Goal: Transaction & Acquisition: Subscribe to service/newsletter

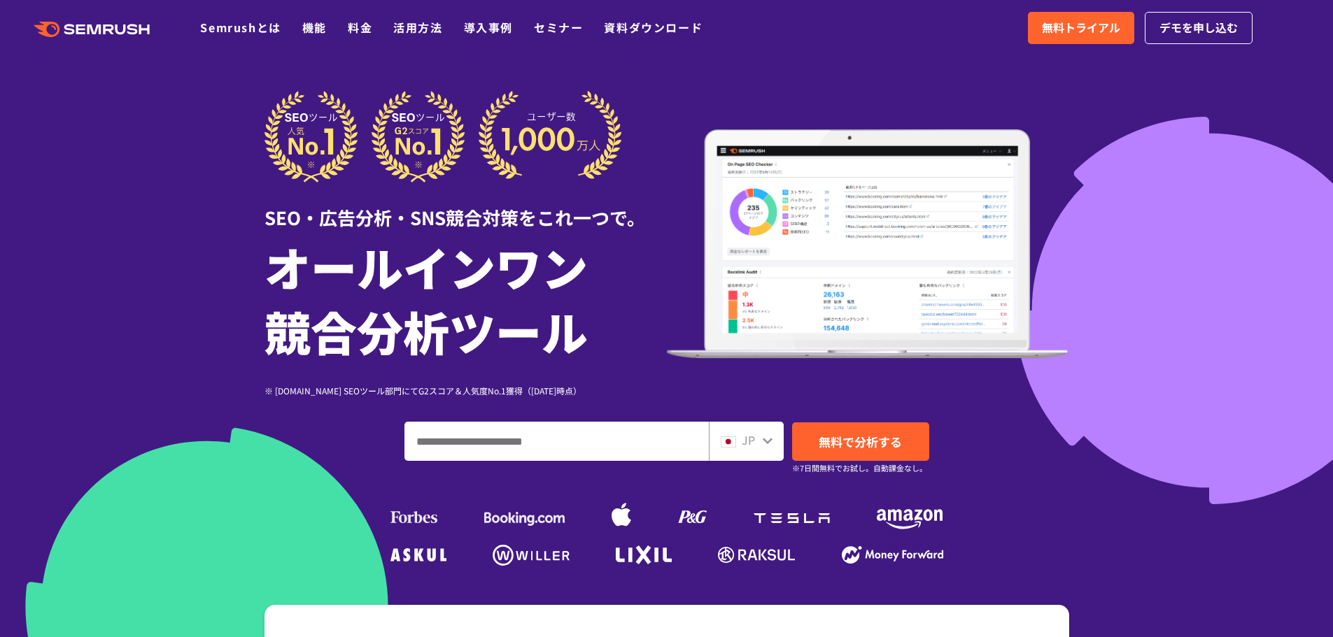
click at [585, 439] on input "ドメイン、キーワードまたはURLを入力してください" at bounding box center [556, 441] width 303 height 38
click at [232, 34] on link "Semrushとは" at bounding box center [240, 27] width 80 height 17
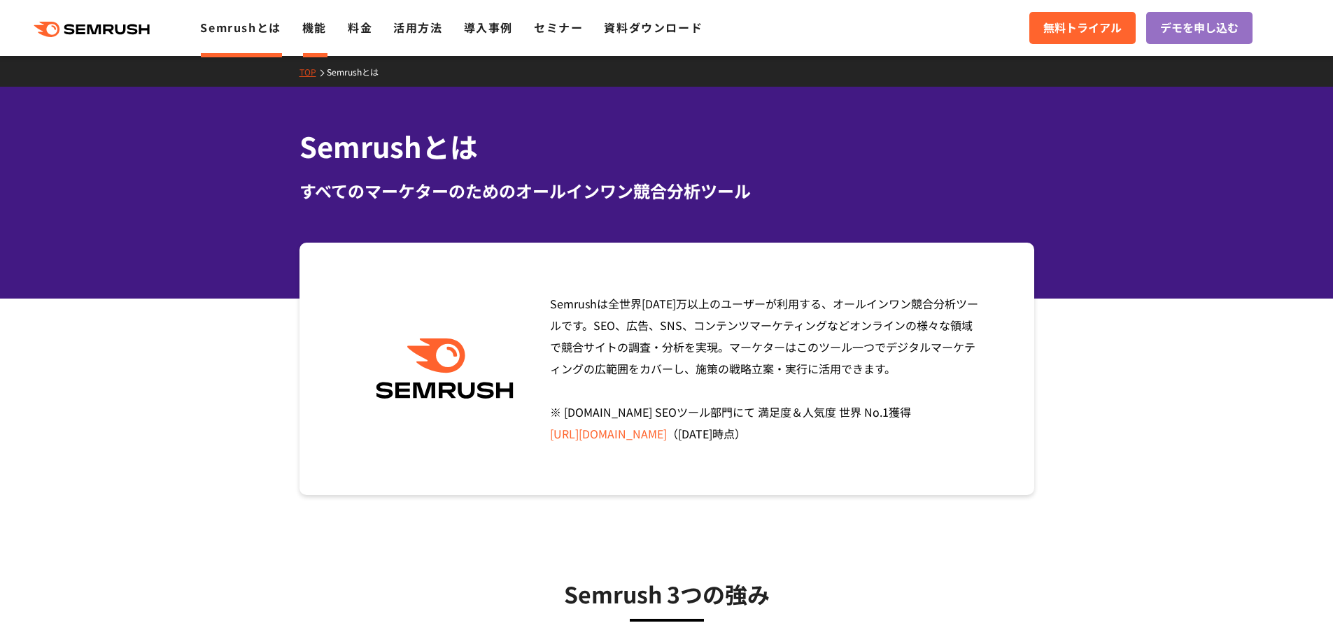
click at [315, 30] on link "機能" at bounding box center [314, 27] width 24 height 17
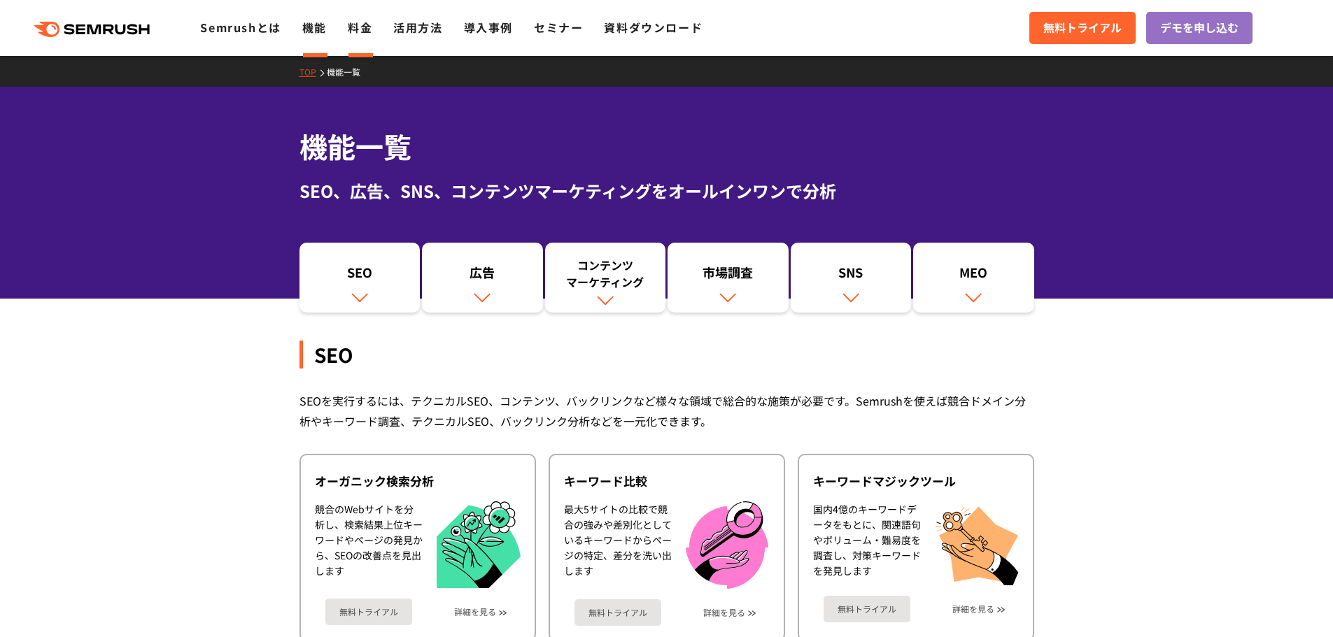
click at [359, 29] on link "料金" at bounding box center [360, 27] width 24 height 17
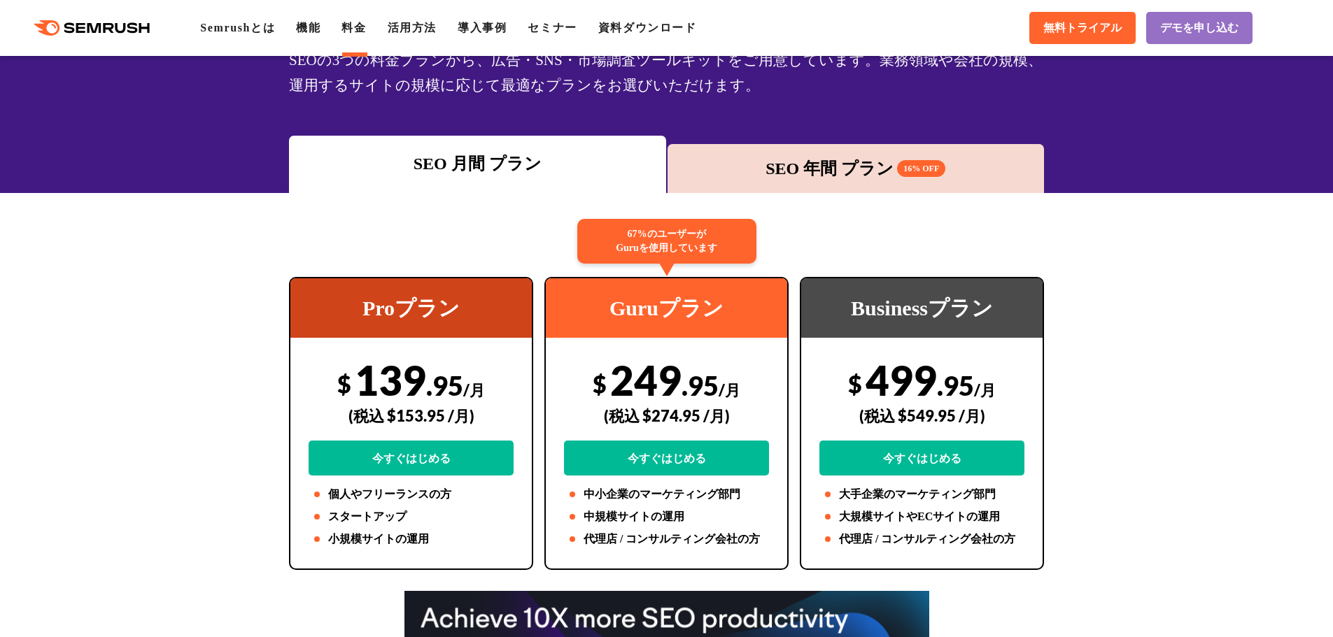
scroll to position [140, 0]
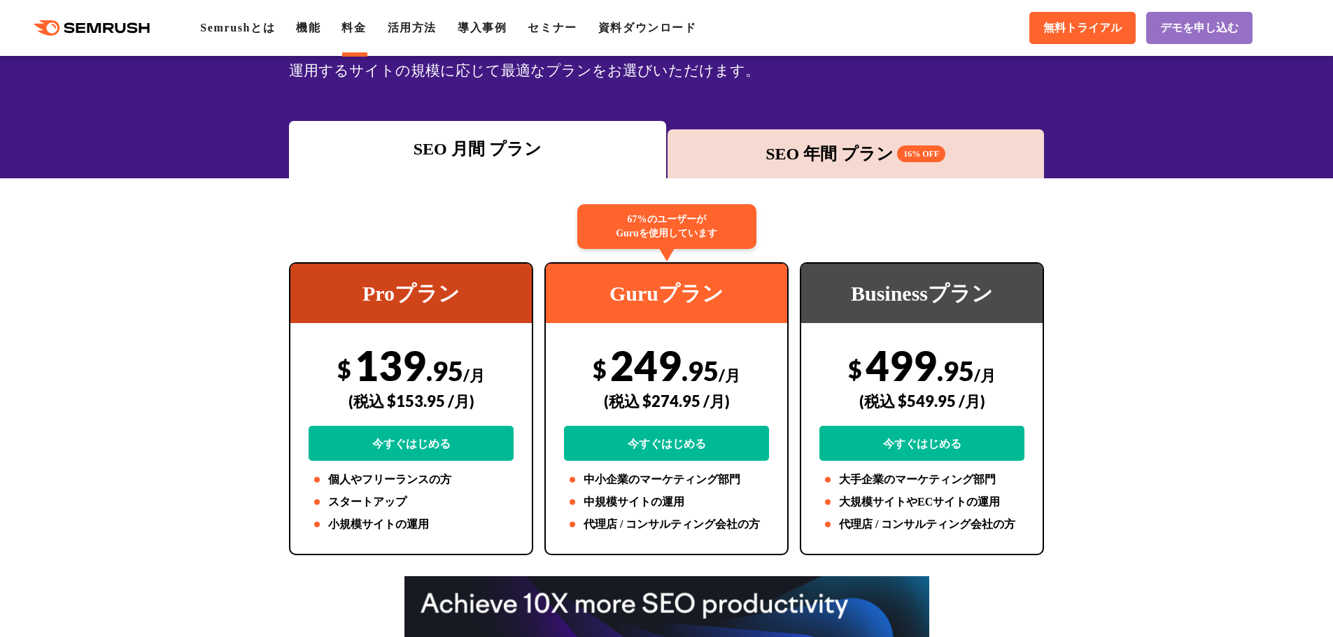
click at [816, 168] on div "SEO 年間 プラン 16% OFF" at bounding box center [855, 153] width 377 height 49
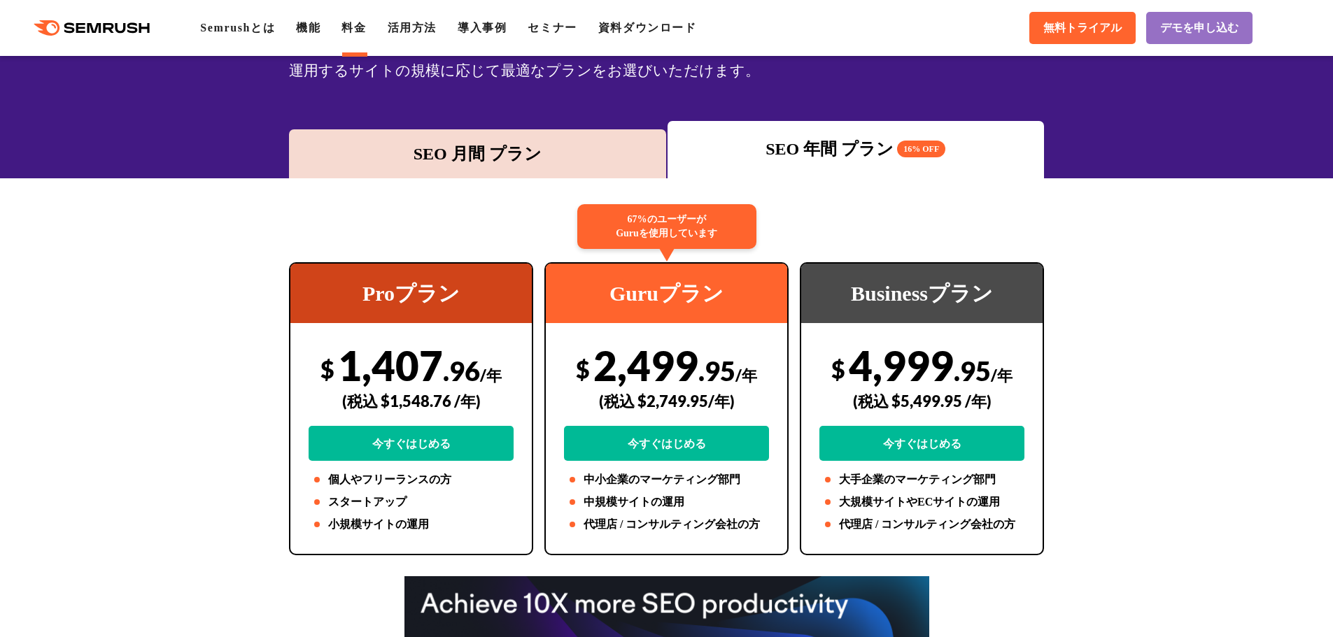
click at [448, 143] on div "SEO 月間 プラン" at bounding box center [477, 153] width 363 height 25
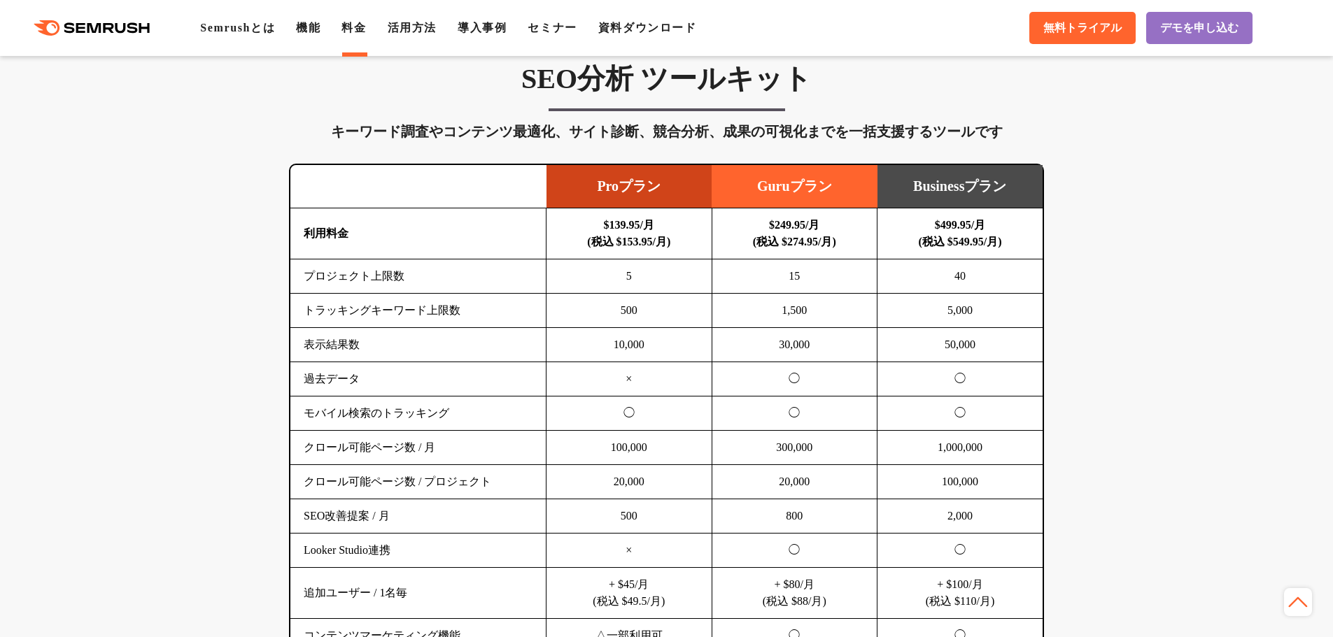
scroll to position [839, 0]
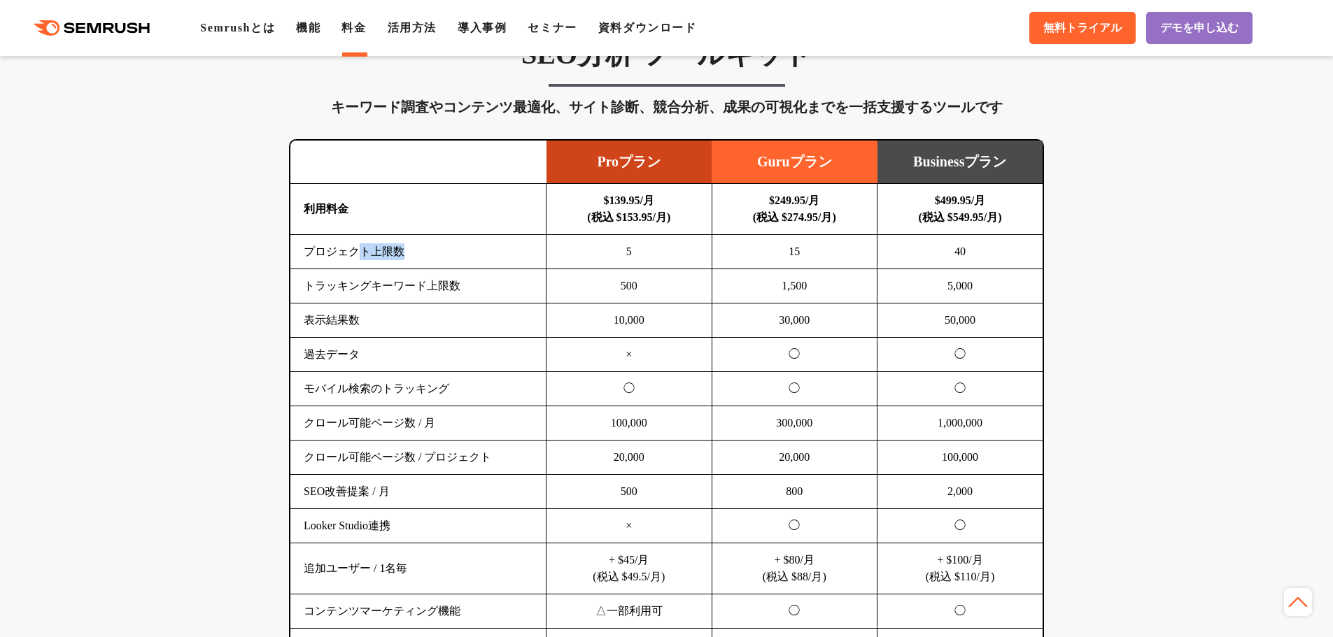
drag, startPoint x: 365, startPoint y: 255, endPoint x: 426, endPoint y: 257, distance: 60.9
click at [426, 257] on td "プロジェクト上限数" at bounding box center [418, 252] width 256 height 34
click at [402, 288] on td "トラッキングキーワード上限数" at bounding box center [418, 286] width 256 height 34
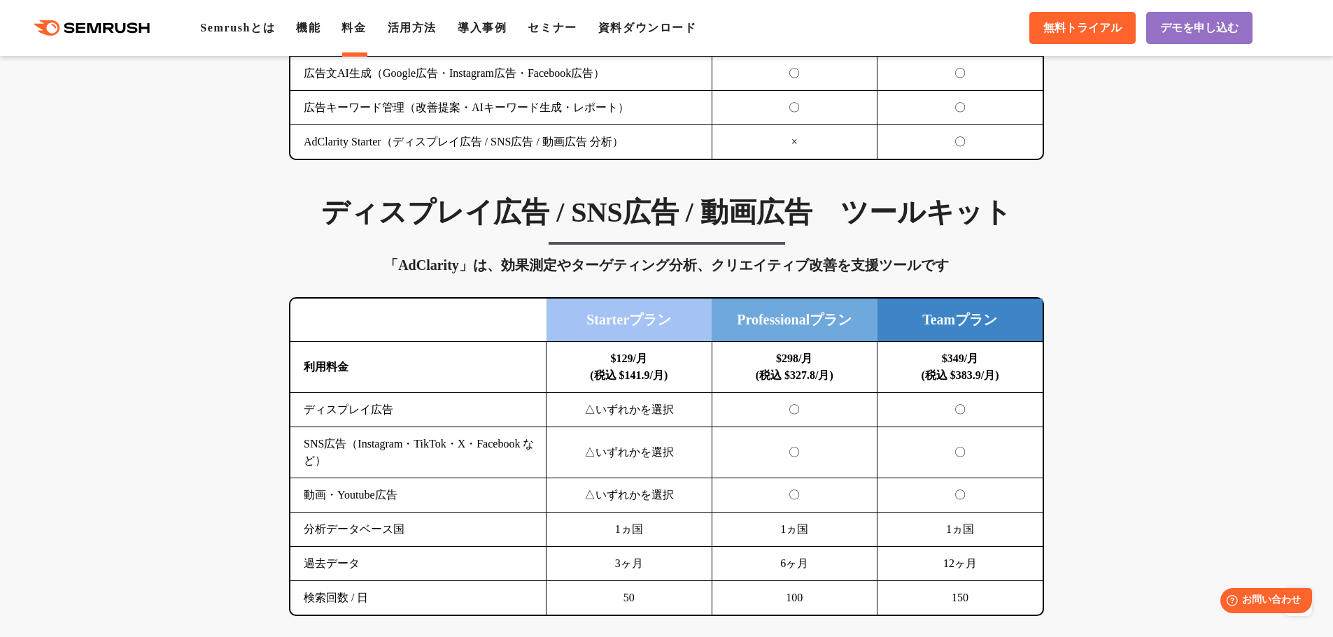
scroll to position [1469, 0]
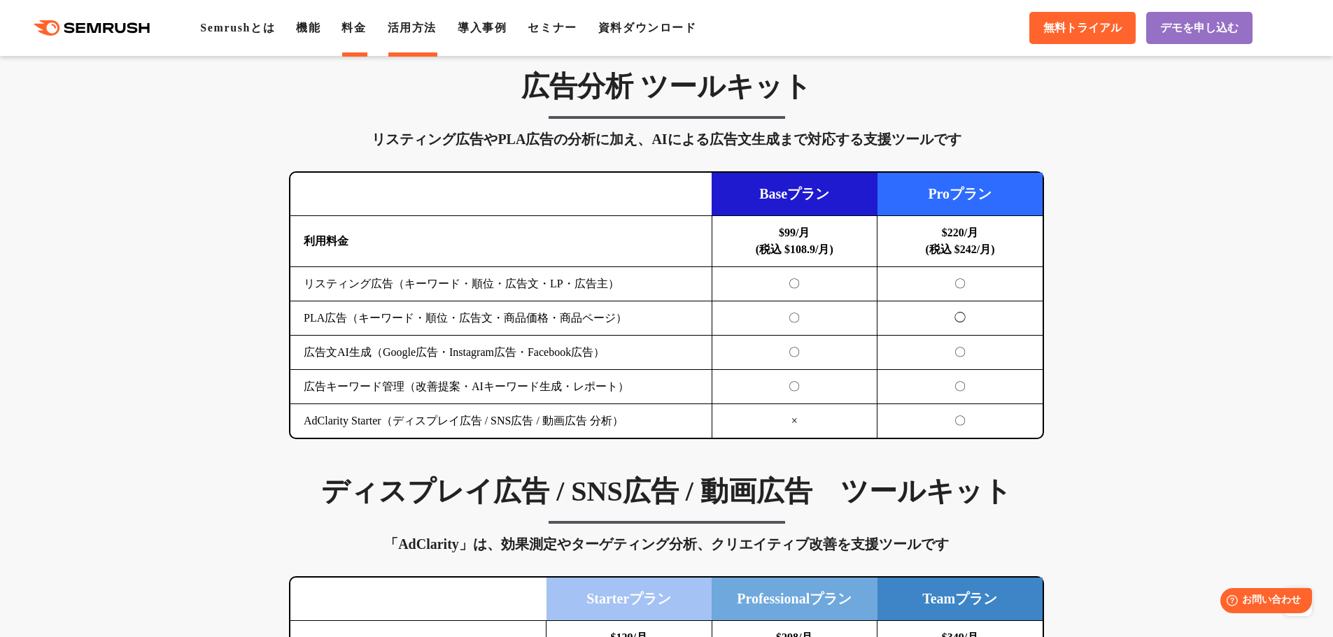
click at [410, 31] on link "活用方法" at bounding box center [412, 28] width 49 height 12
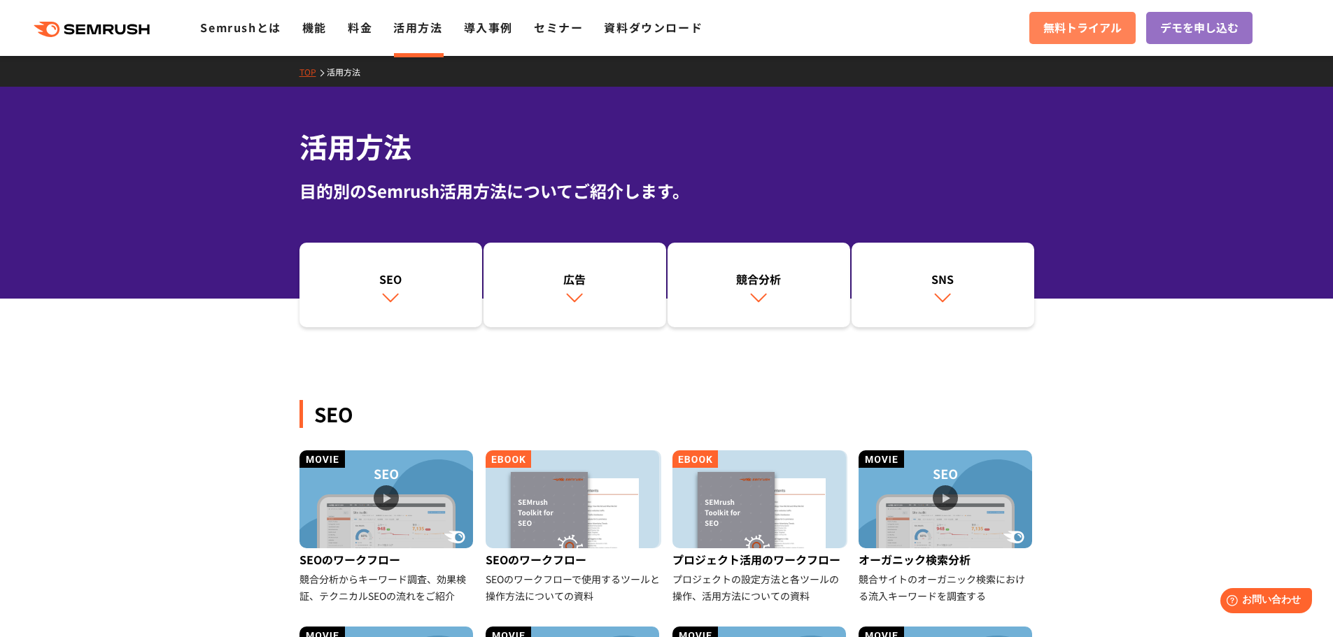
click at [1070, 28] on span "無料トライアル" at bounding box center [1082, 28] width 78 height 18
click at [498, 28] on link "導入事例" at bounding box center [488, 27] width 49 height 17
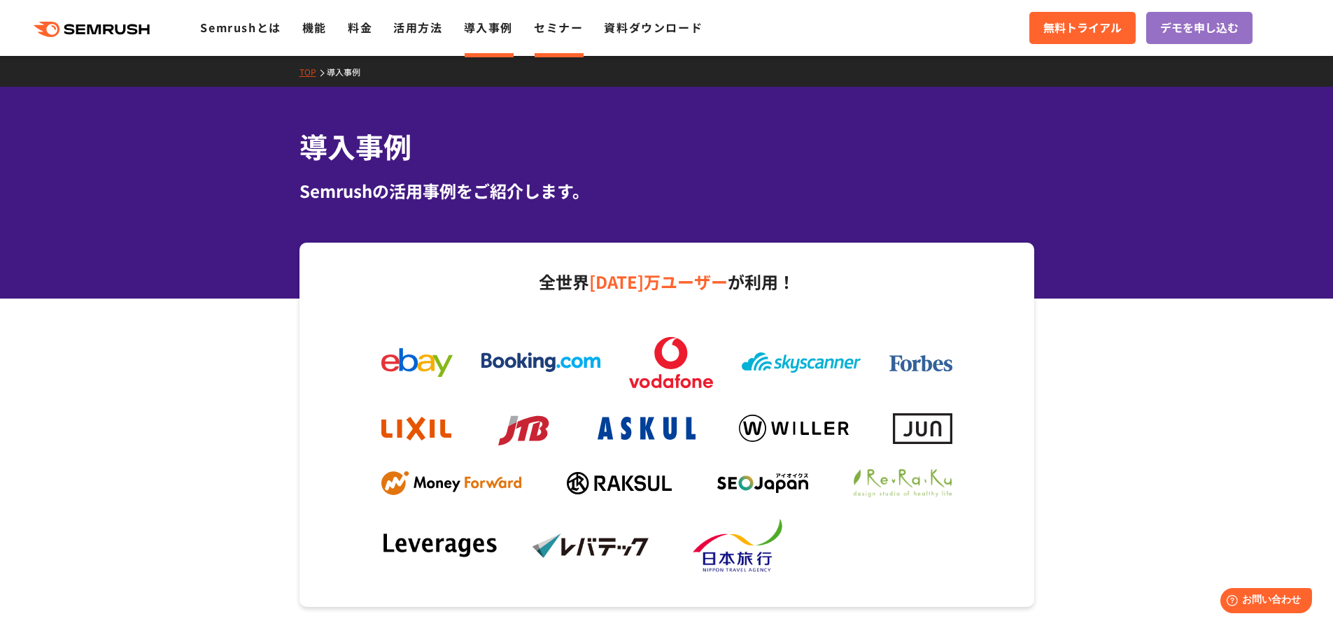
click at [568, 27] on link "セミナー" at bounding box center [558, 27] width 49 height 17
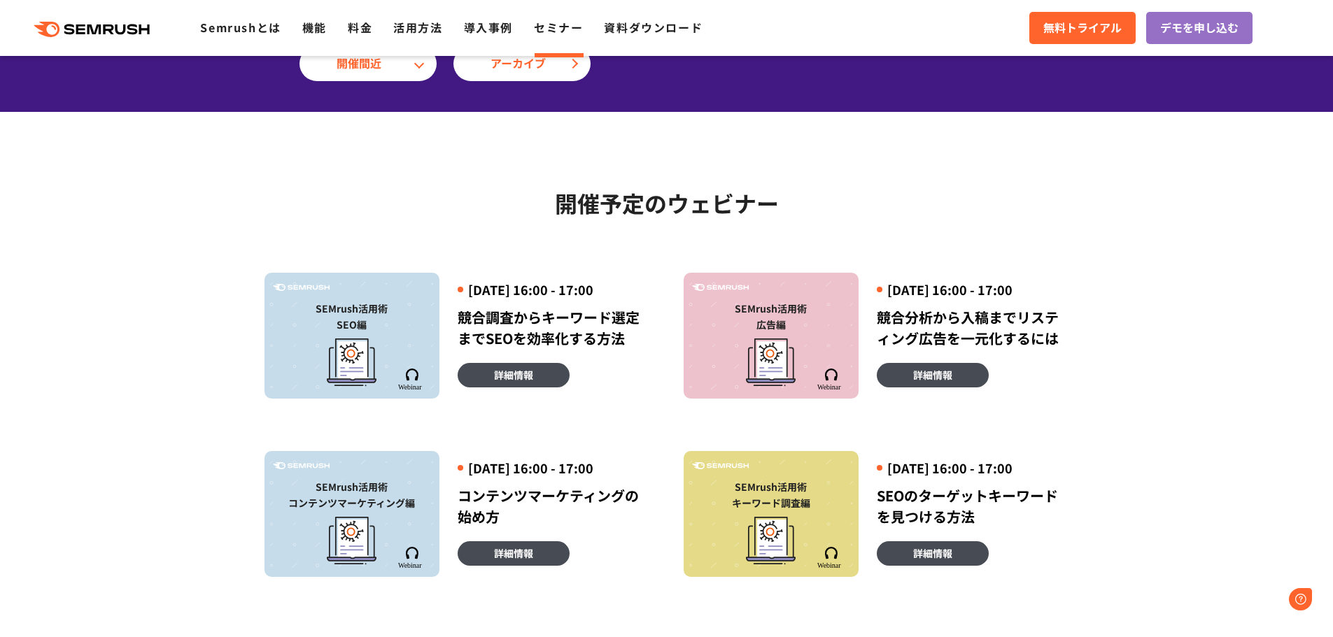
scroll to position [280, 0]
